Goal: Communication & Community: Ask a question

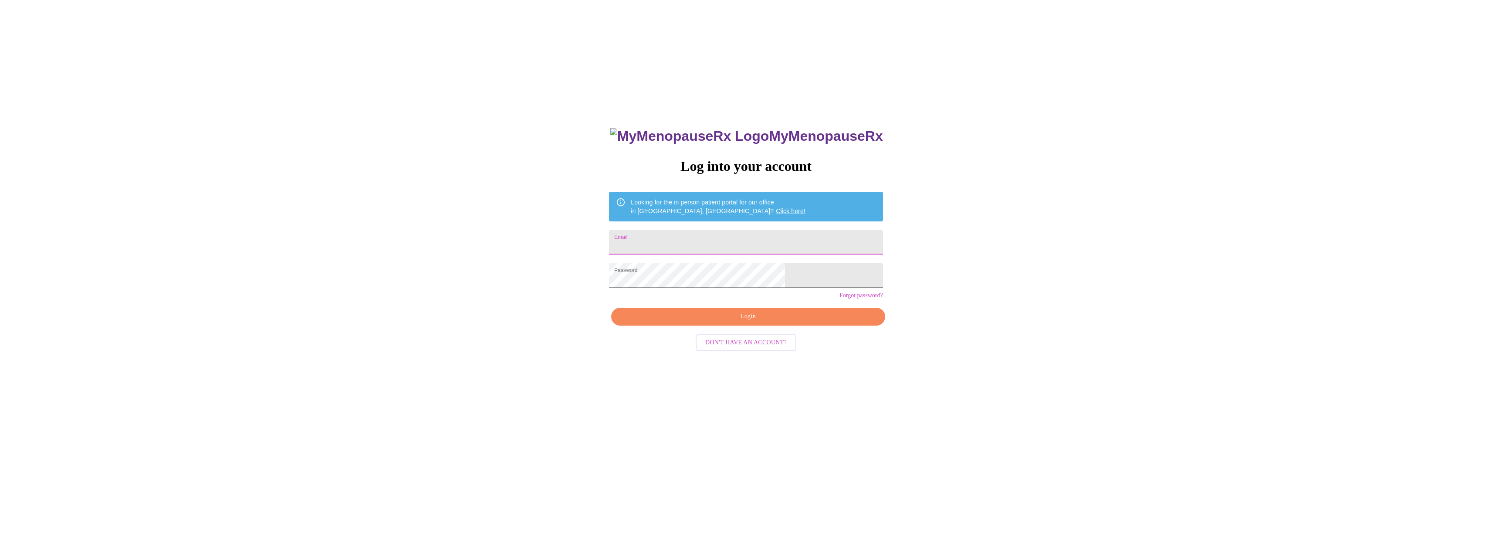
click at [725, 245] on input "Email" at bounding box center [746, 242] width 274 height 24
type input "[EMAIL_ADDRESS][DOMAIN_NAME]"
click at [786, 322] on span "Login" at bounding box center [748, 316] width 254 height 11
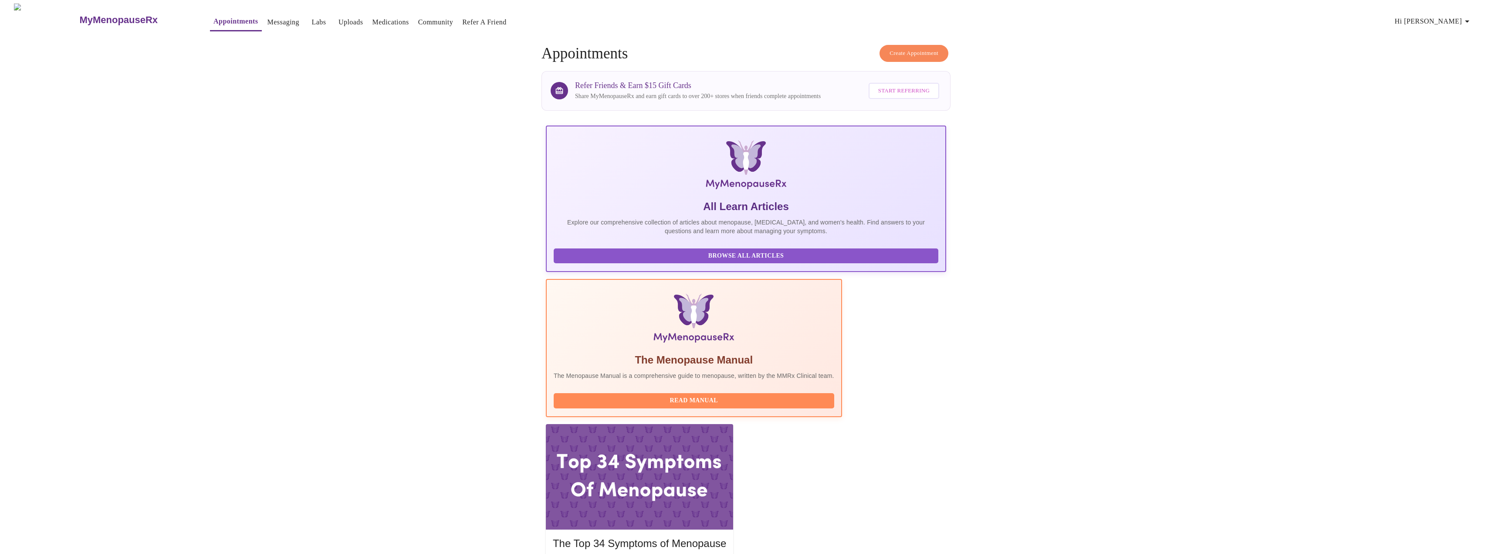
click at [267, 18] on link "Messaging" at bounding box center [283, 22] width 32 height 12
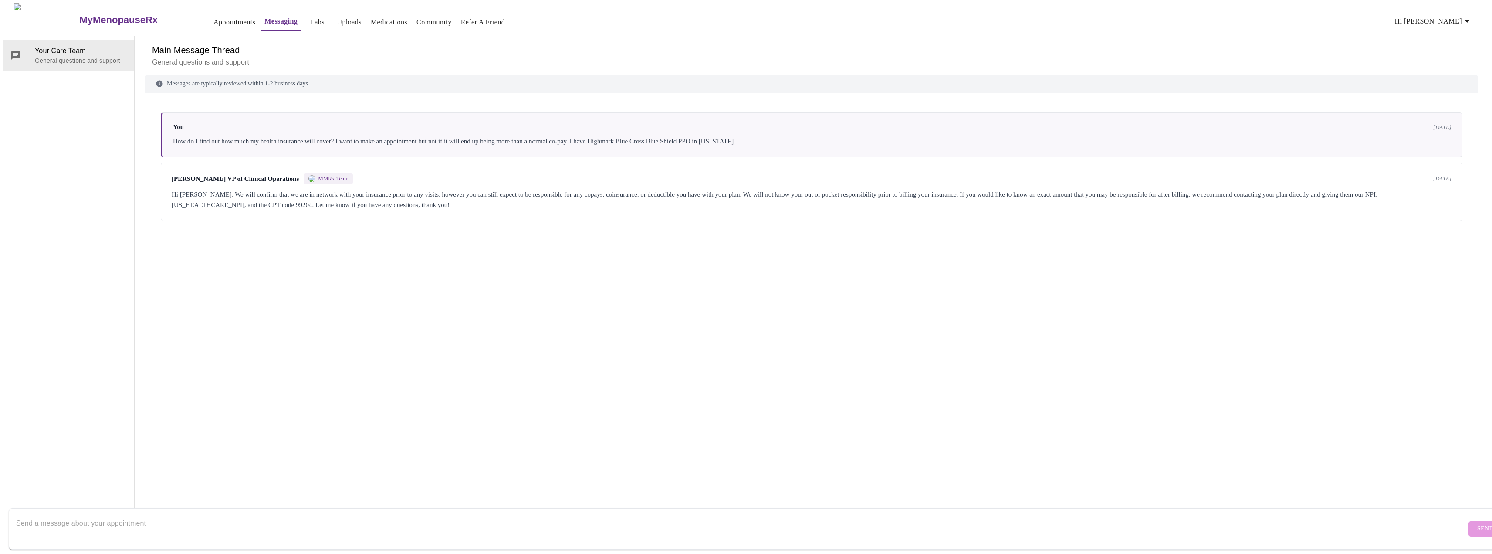
scroll to position [33, 0]
click at [81, 520] on textarea "Send a message about your appointment" at bounding box center [741, 529] width 1450 height 28
click at [70, 56] on p "General questions and support" at bounding box center [81, 60] width 92 height 9
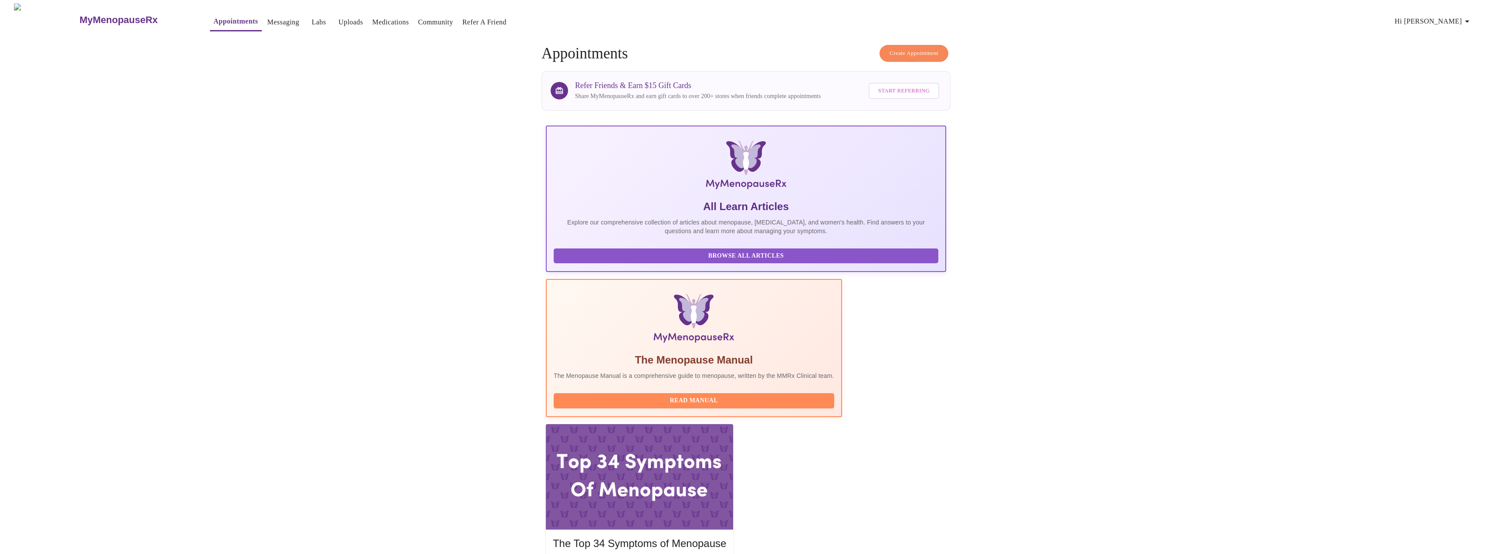
click at [312, 19] on link "Labs" at bounding box center [319, 22] width 14 height 12
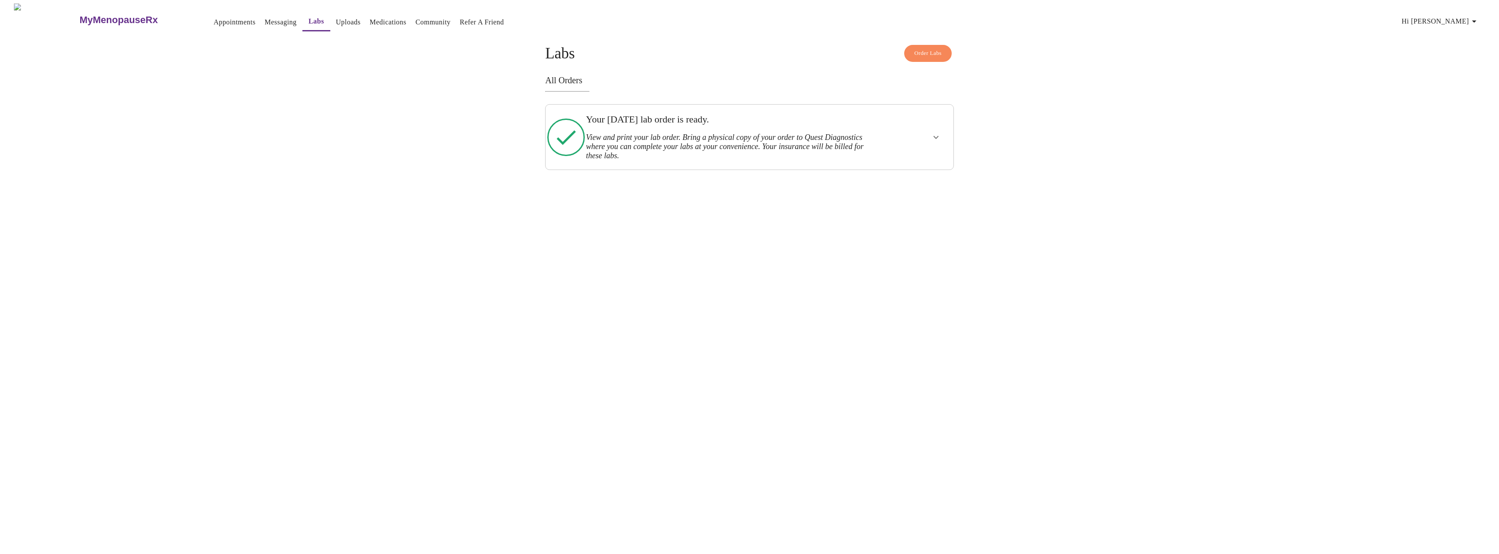
click at [935, 134] on icon "show more" at bounding box center [936, 137] width 10 height 10
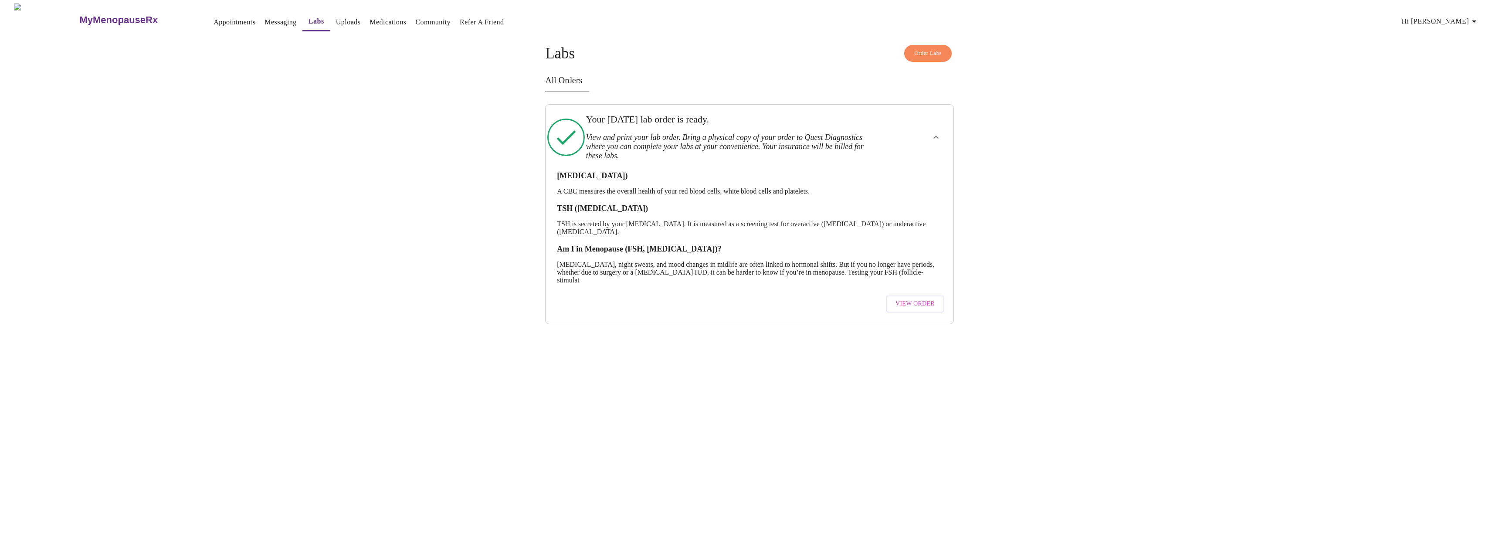
click at [336, 19] on link "Uploads" at bounding box center [348, 22] width 25 height 12
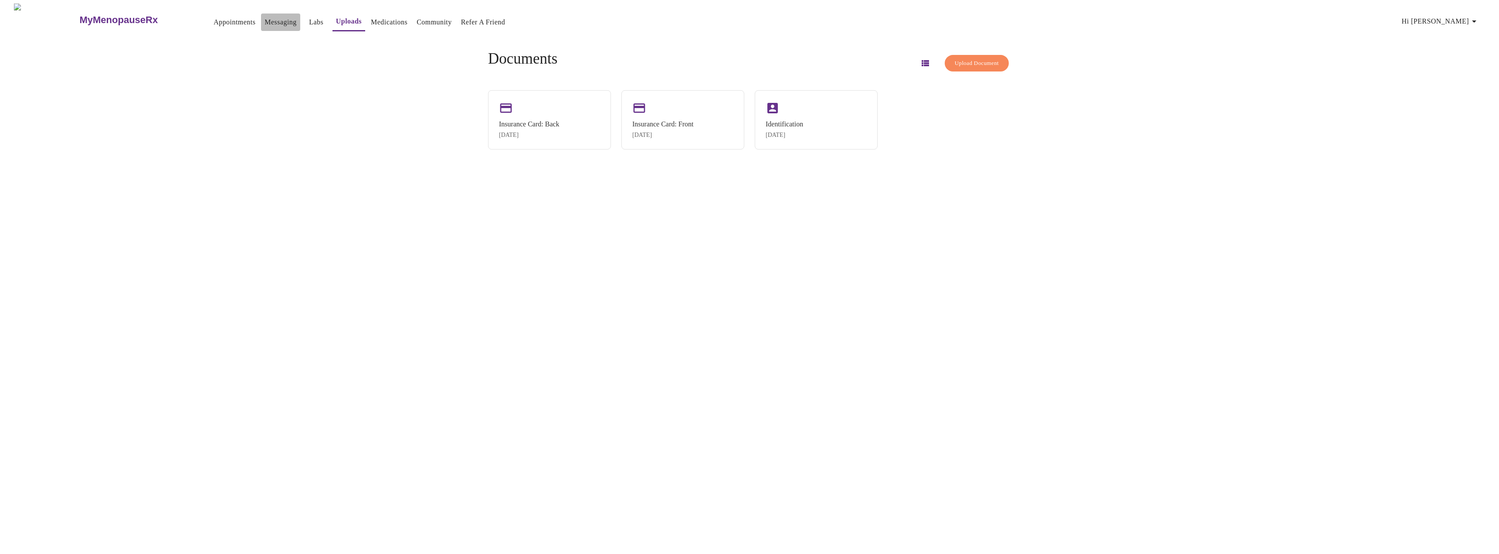
click at [264, 16] on link "Messaging" at bounding box center [280, 22] width 32 height 12
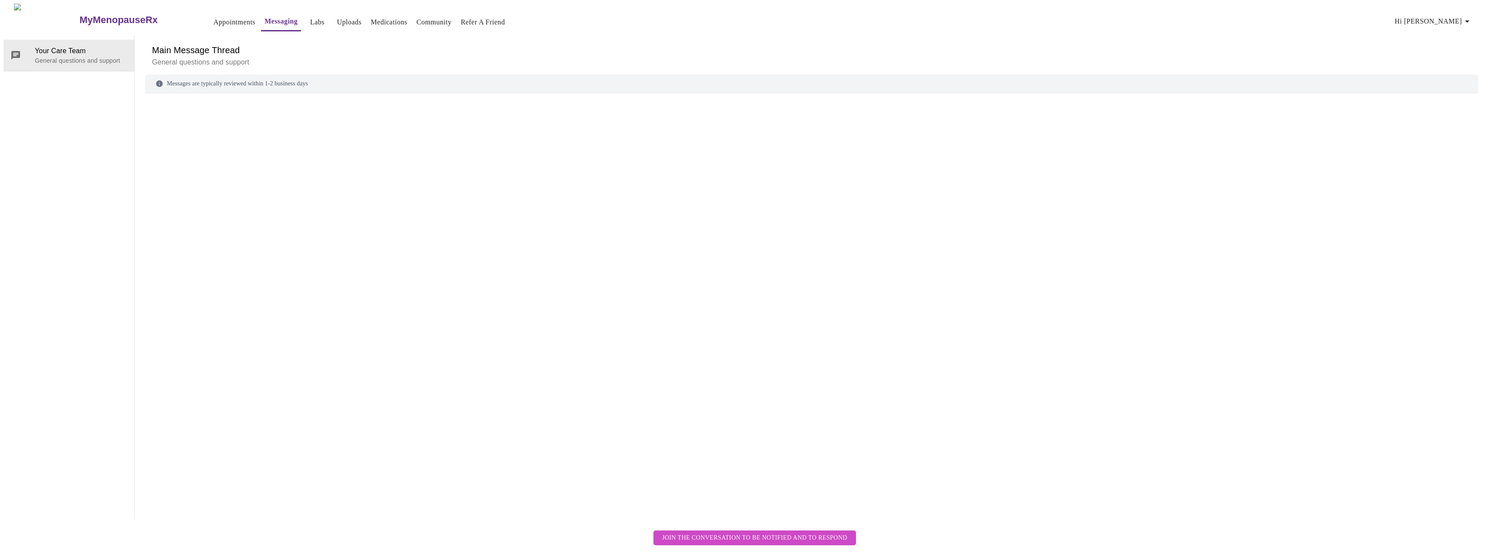
scroll to position [33, 0]
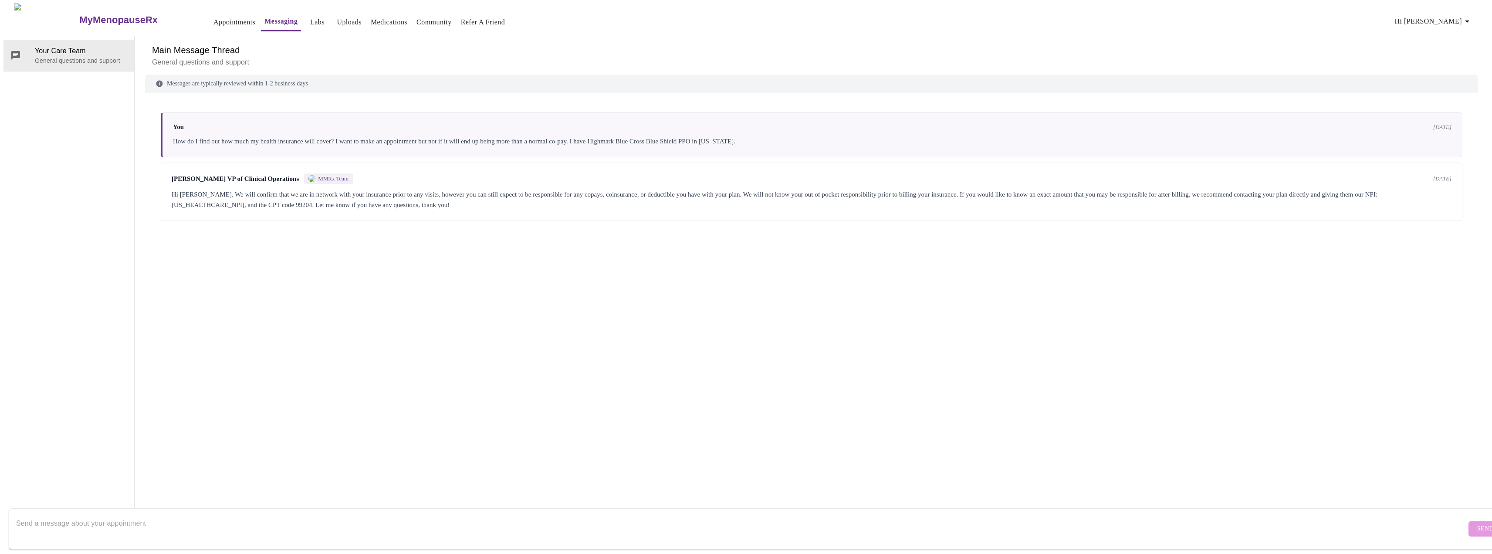
click at [144, 521] on textarea "Send a message about your appointment" at bounding box center [741, 529] width 1450 height 28
paste textarea "Date and time: 9/30/2025 at 12:00 PM"
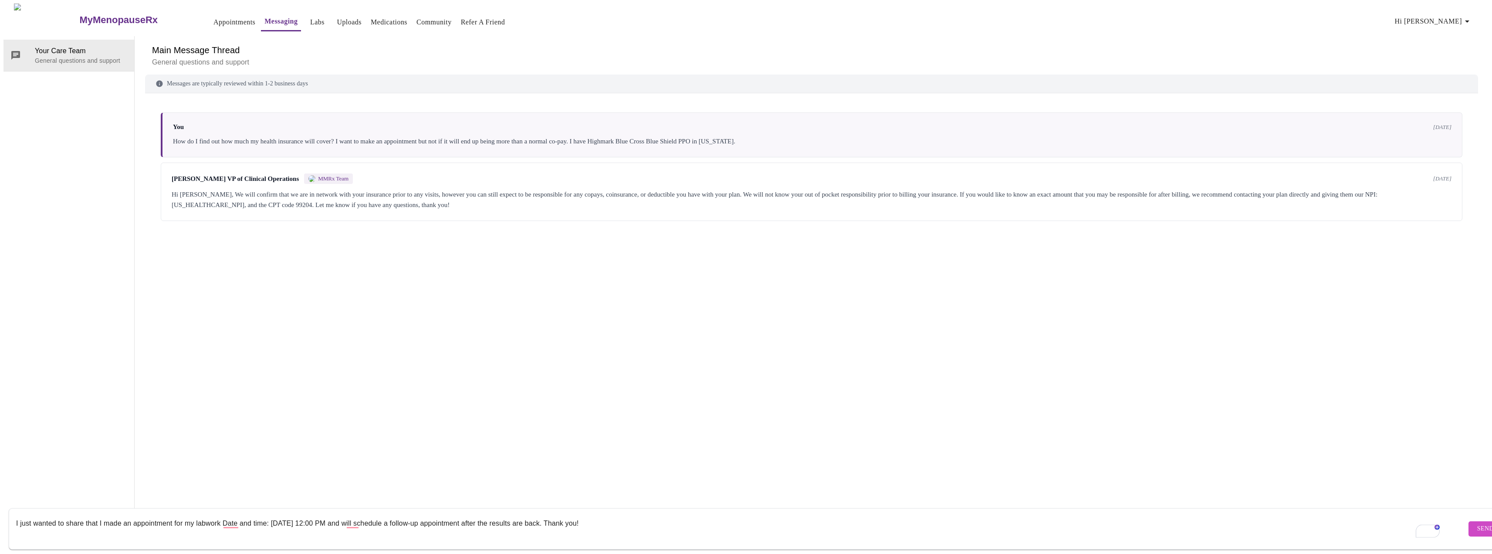
type textarea "I just wanted to share that I made an appointment for my labwork Date and time:…"
click at [1477, 523] on span "Send" at bounding box center [1485, 528] width 17 height 11
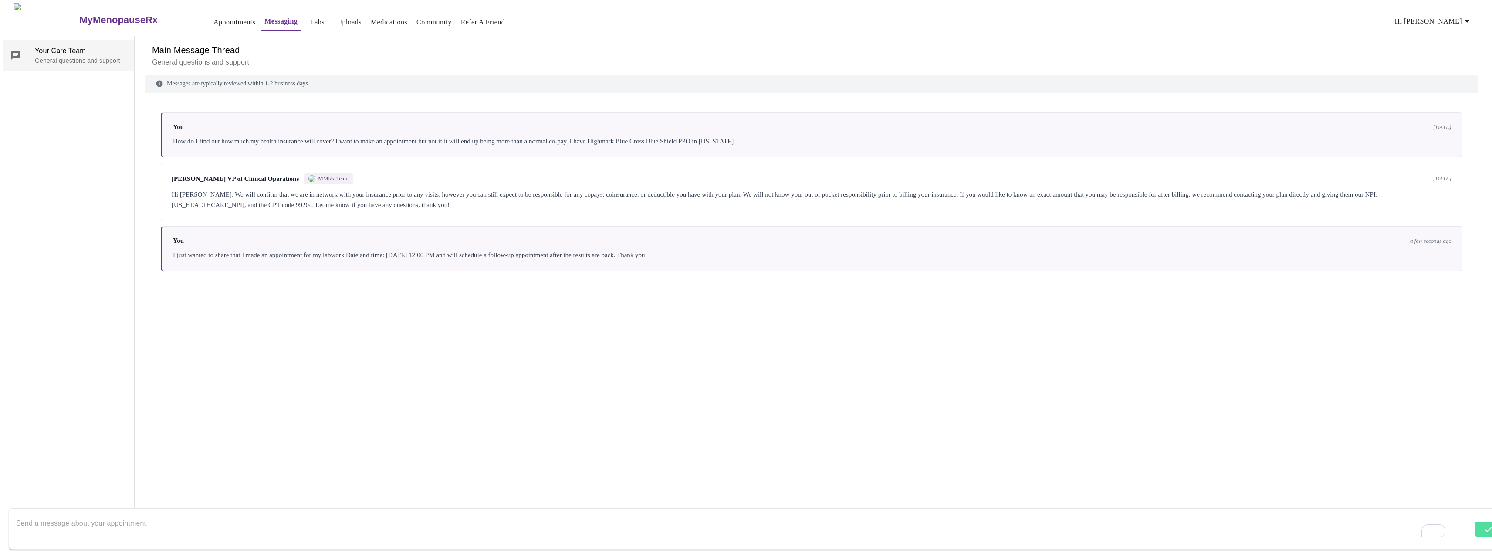
click at [76, 56] on p "General questions and support" at bounding box center [81, 60] width 92 height 9
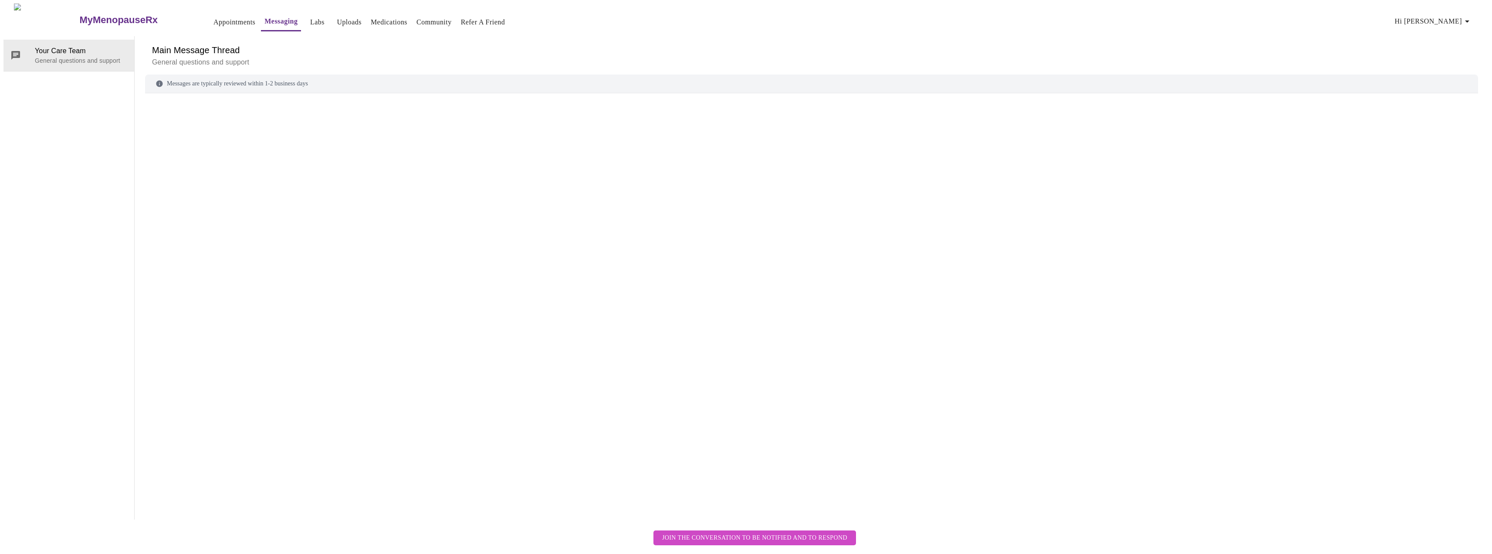
scroll to position [33, 0]
